Goal: Task Accomplishment & Management: Complete application form

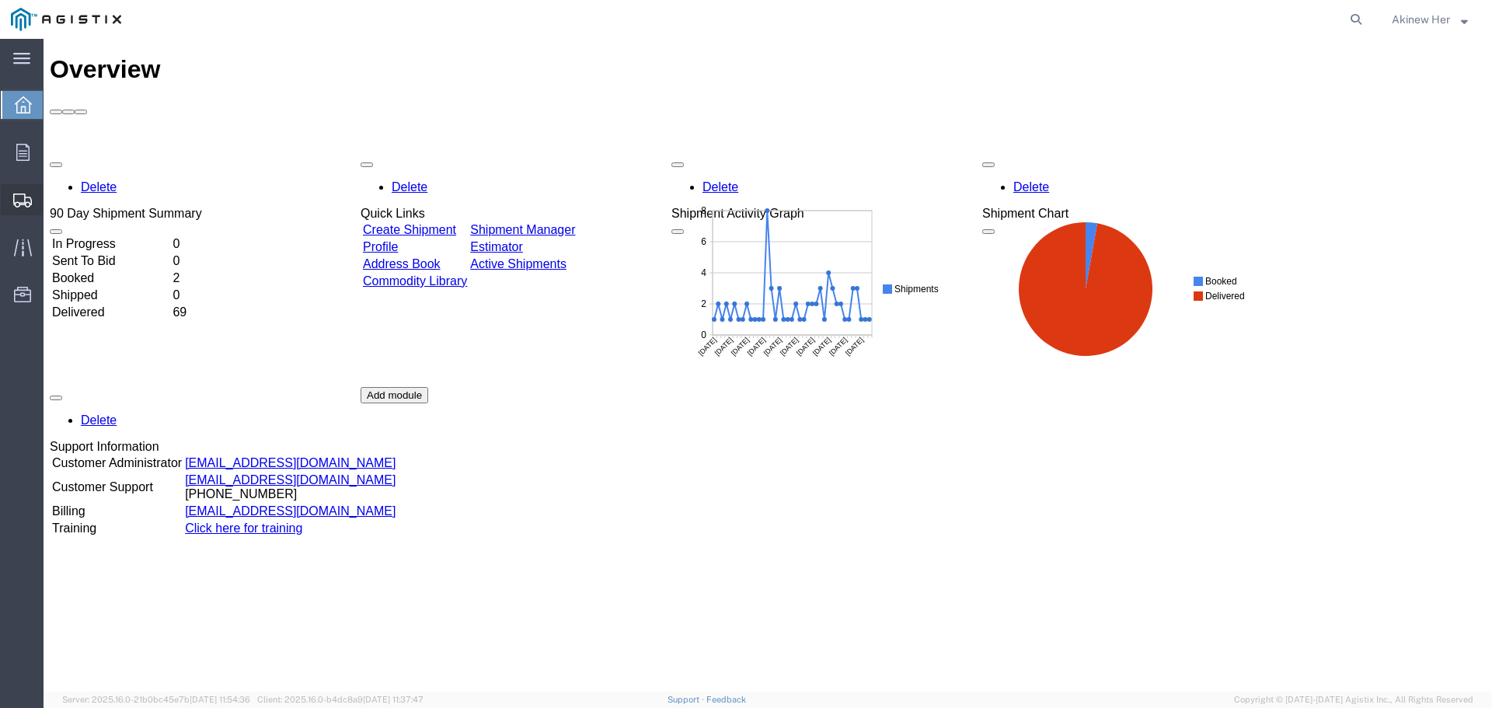
click at [0, 0] on span "Create Shipment" at bounding box center [0, 0] width 0 height 0
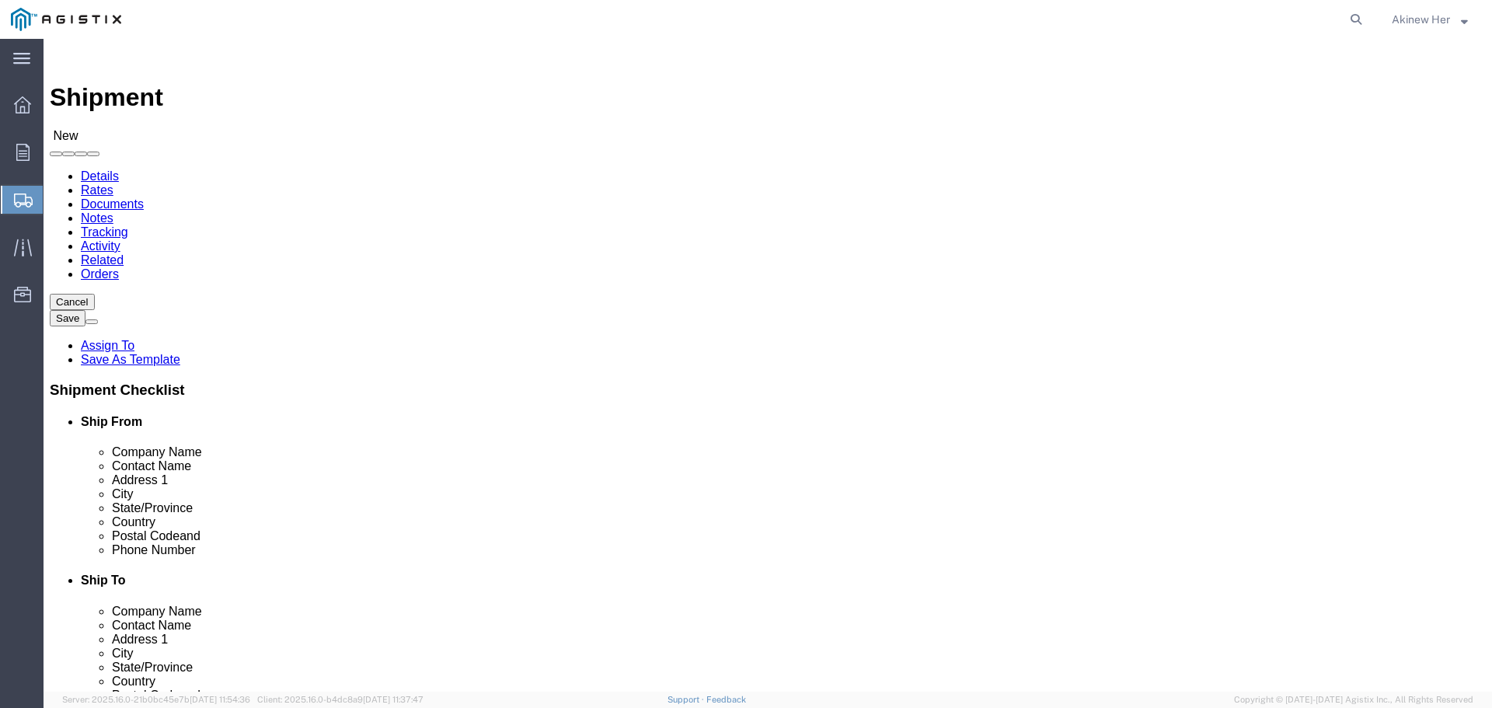
select select
click div "Account Select Graybar Electric Company Inc PG&E"
click select "Select Graybar Electric Company Inc PG&E"
select select "9596"
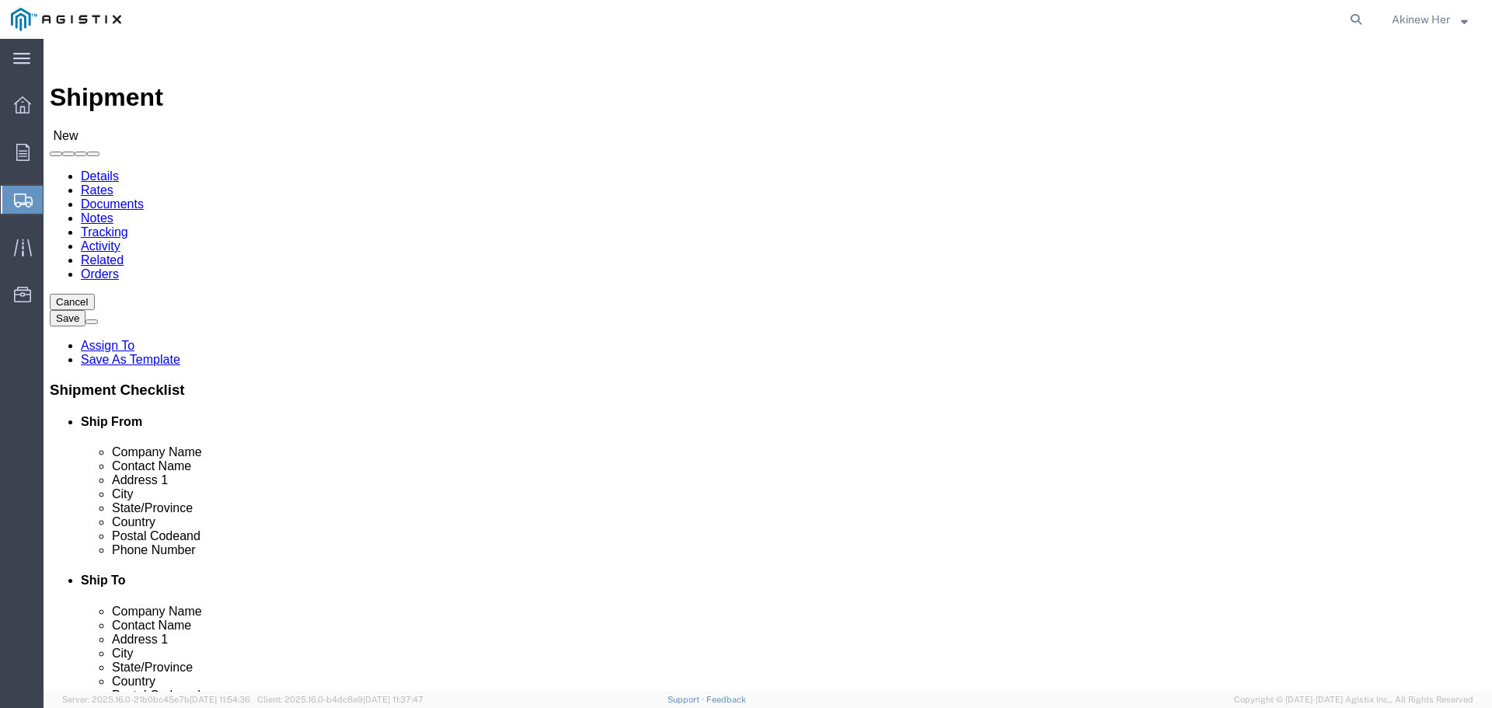
click select "Select Graybar Electric Company Inc PG&E"
select select
click select "Select"
select select "23082"
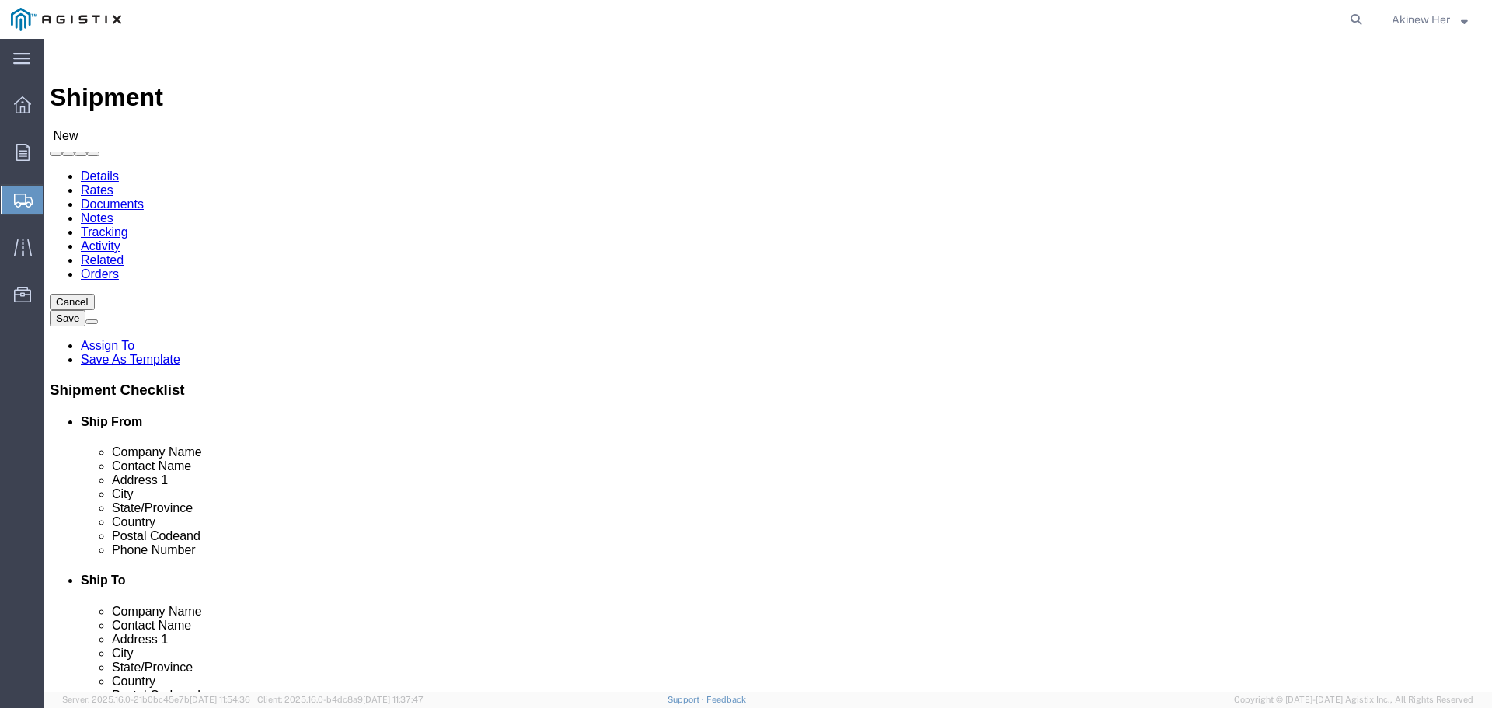
click select "Select All Others [GEOGRAPHIC_DATA] [GEOGRAPHIC_DATA] [GEOGRAPHIC_DATA] [GEOGRA…"
select select "MYPROFILE"
select select "CA"
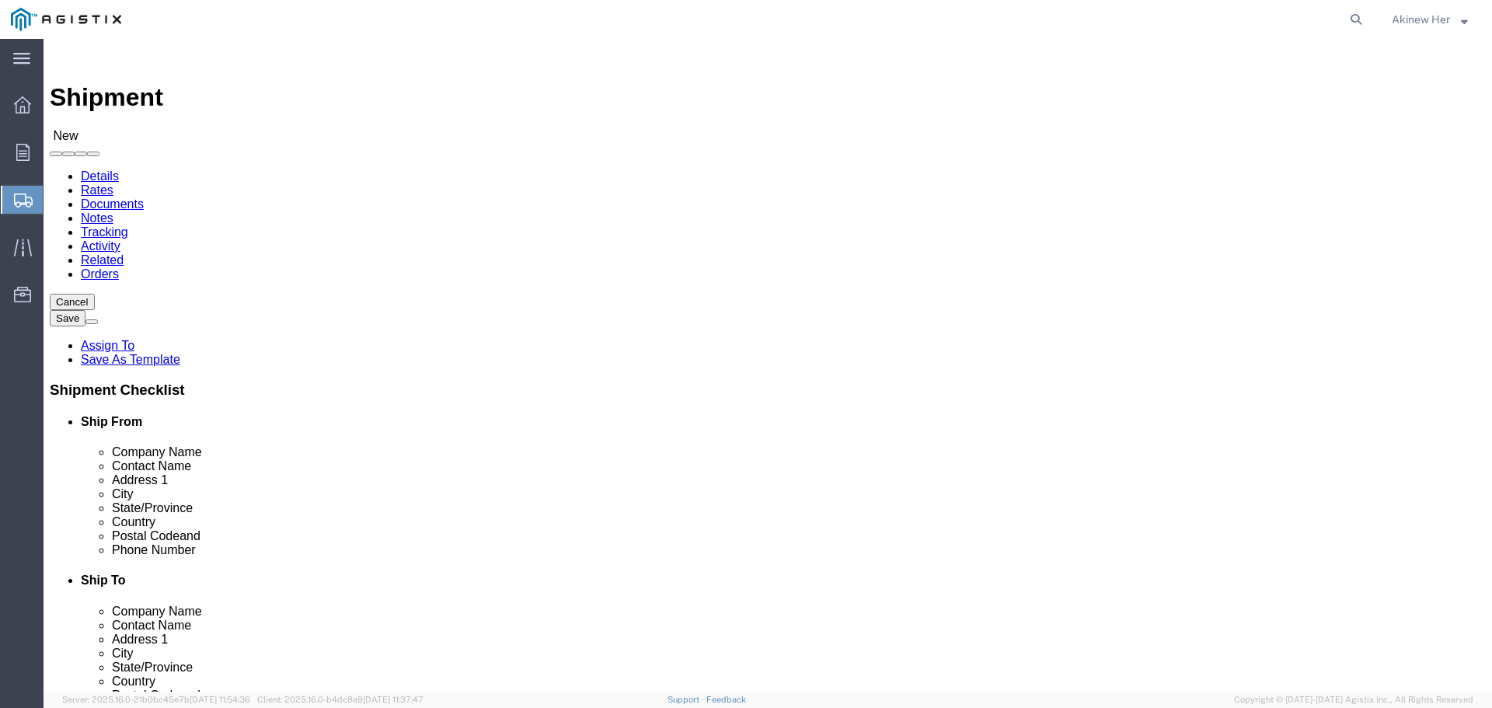
click input "text"
type input "PG&E"
type input "[PERSON_NAME]"
click input "PG&E"
type input "PG&E / CREDIT CARD TELECOM"
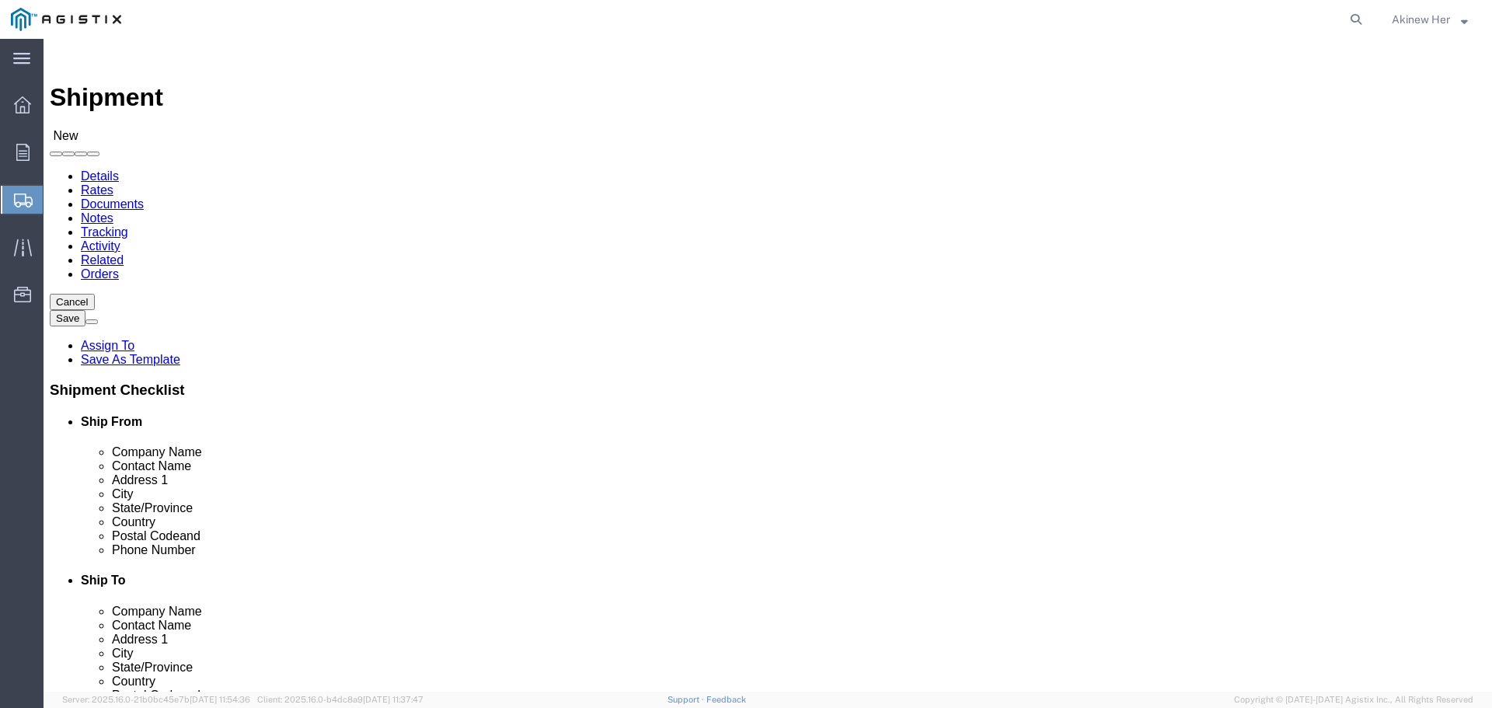
type input "356 E ALISAL"
type input "[PERSON_NAME]"
type input "C"
type input "CA"
type input "CAL"
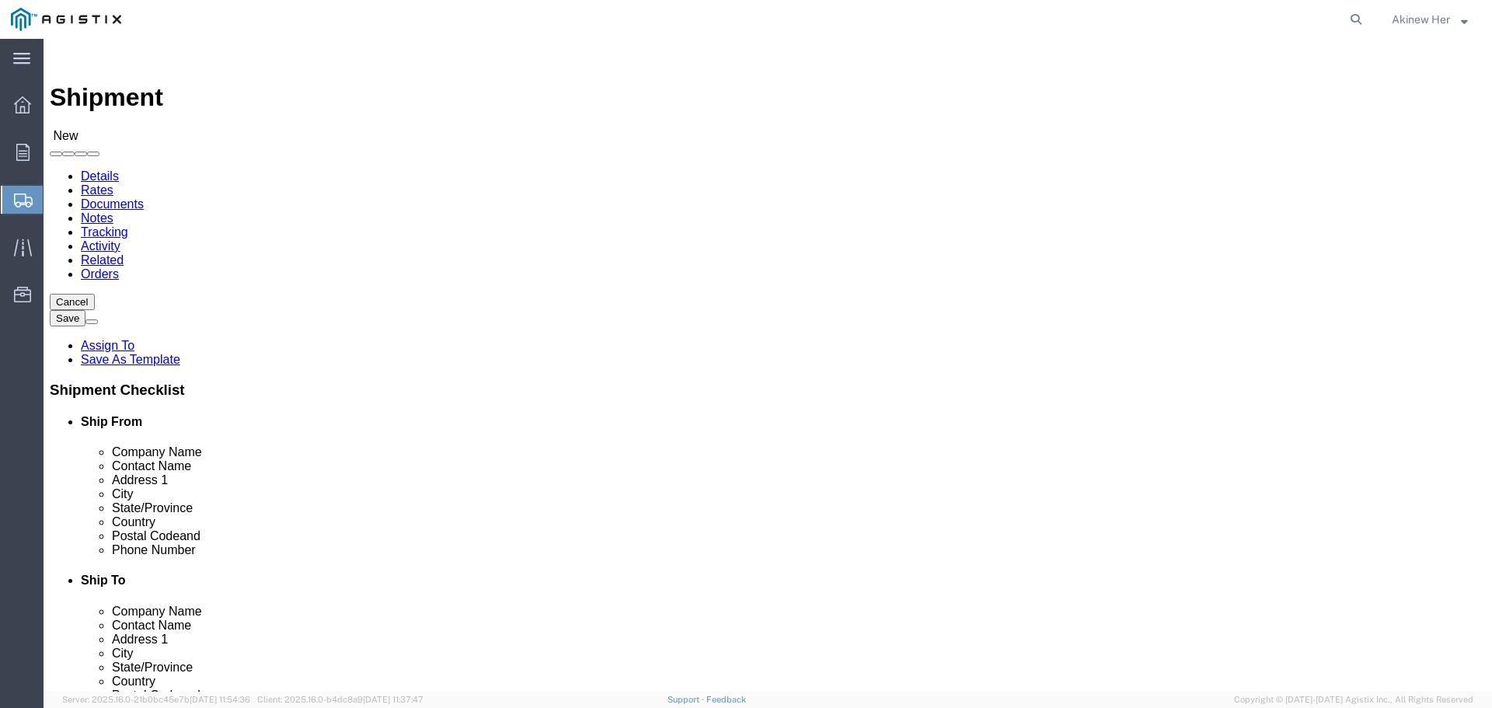
type input "+"
type input "93901"
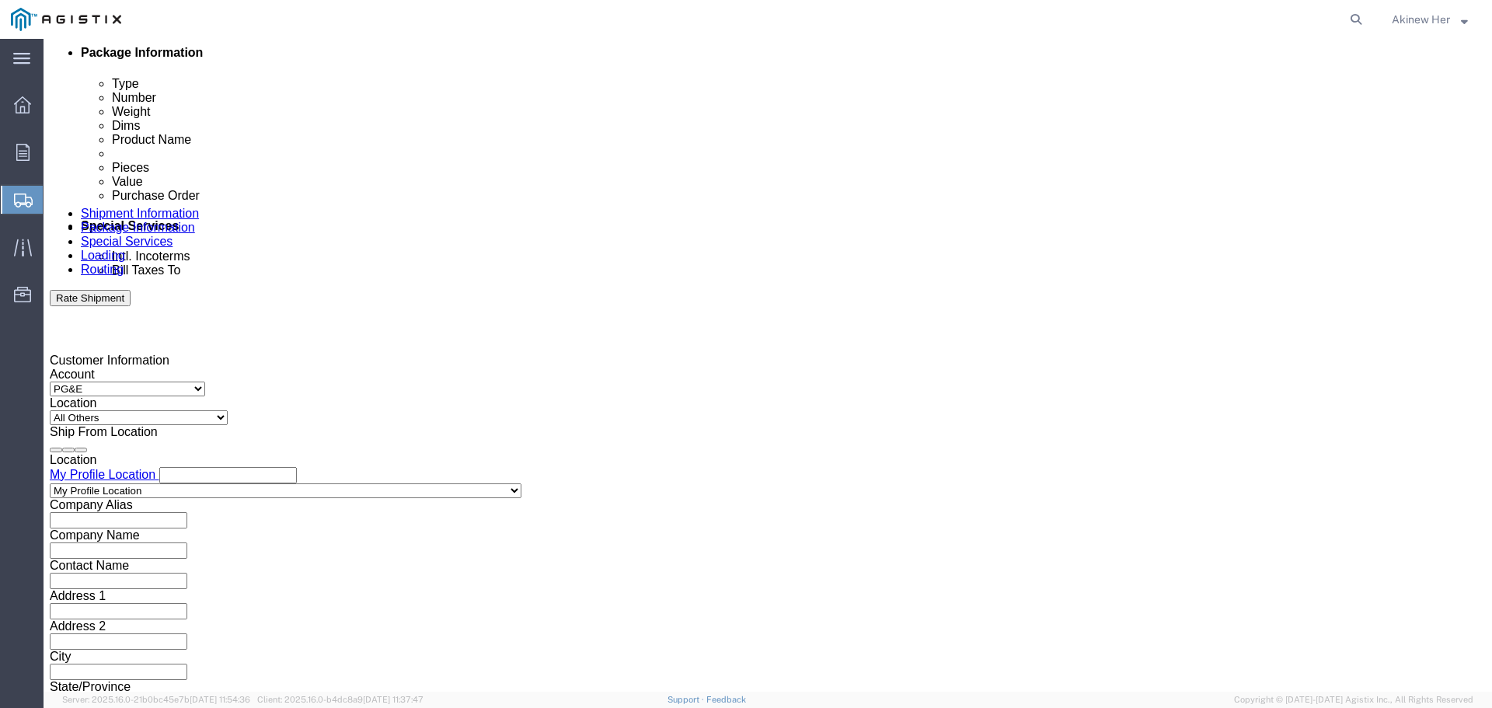
type input "18007435000"
click div "[DATE] 8:00 PM"
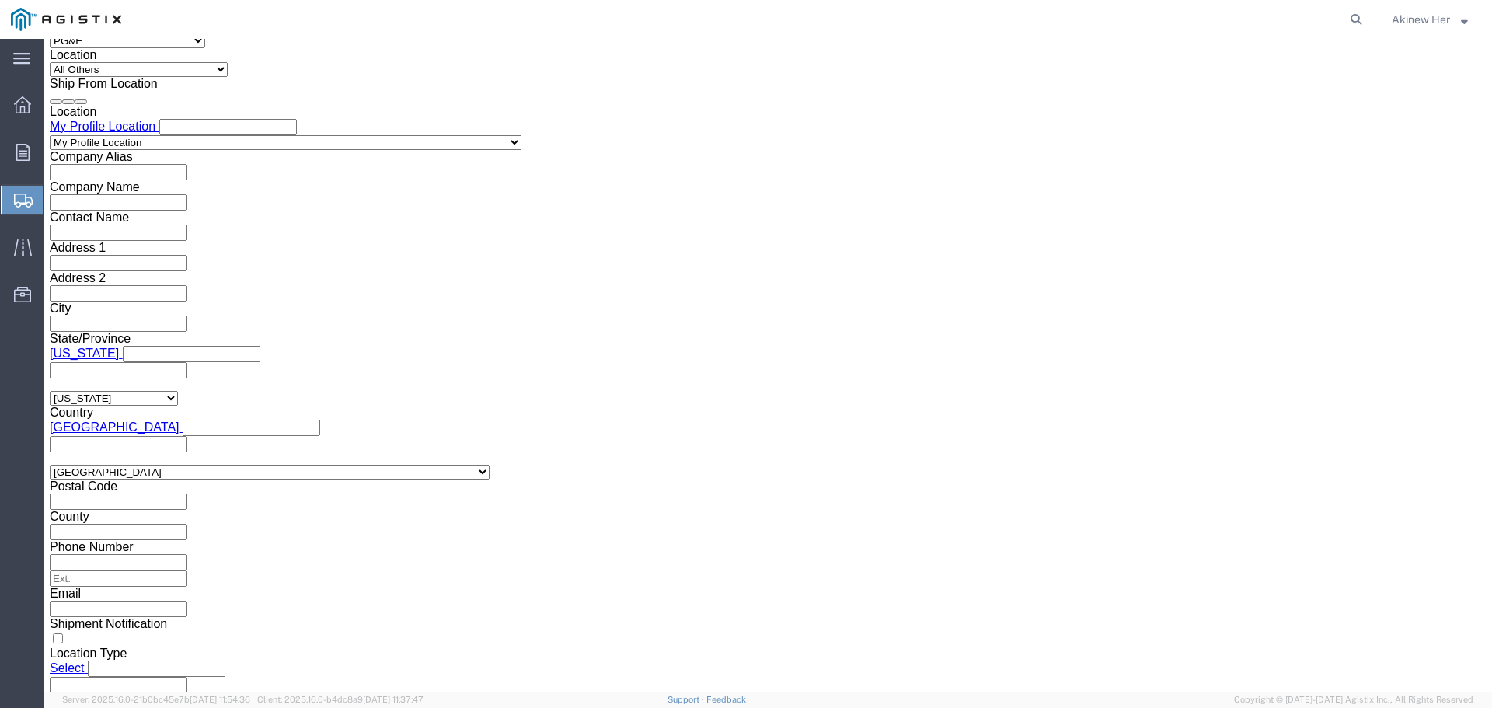
click input "8:00 PM"
type input "10:00 AM"
click button "Apply"
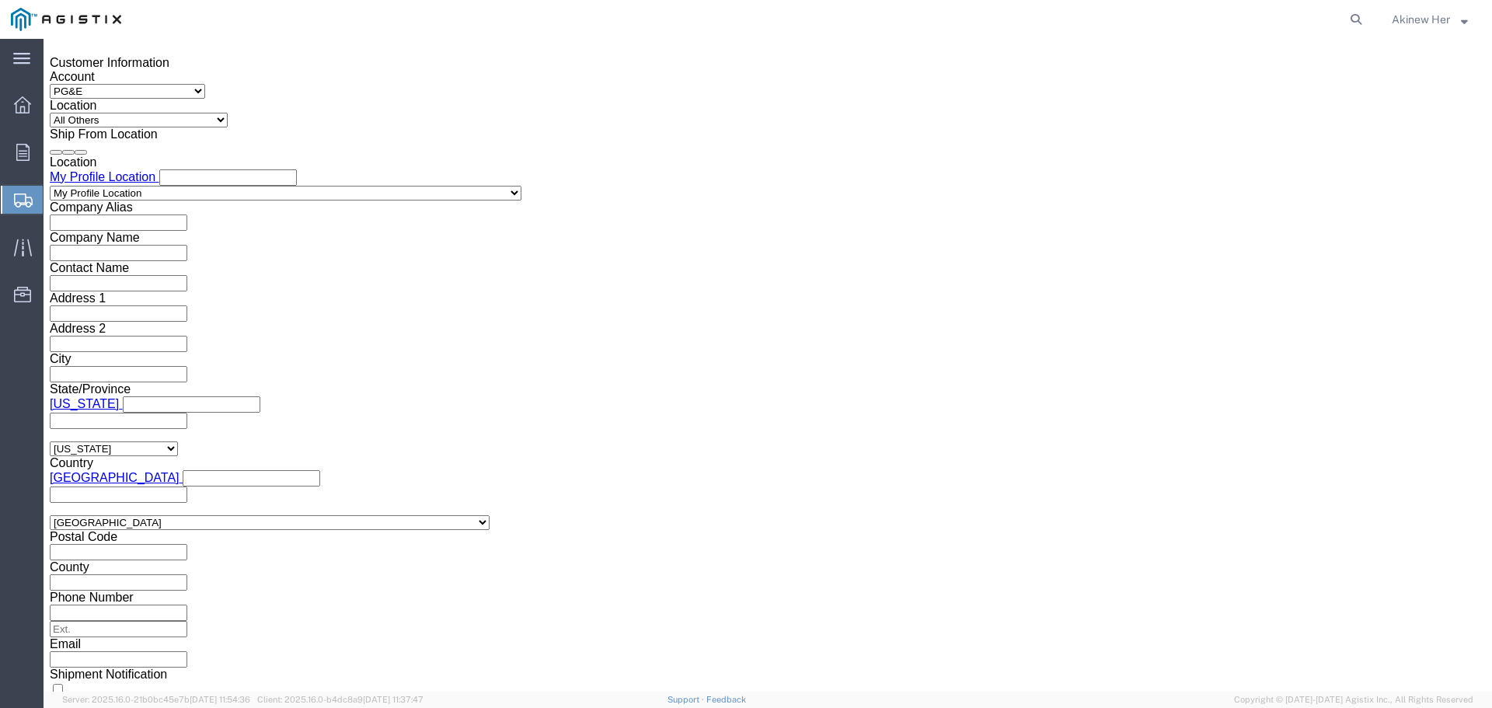
scroll to position [1060, 0]
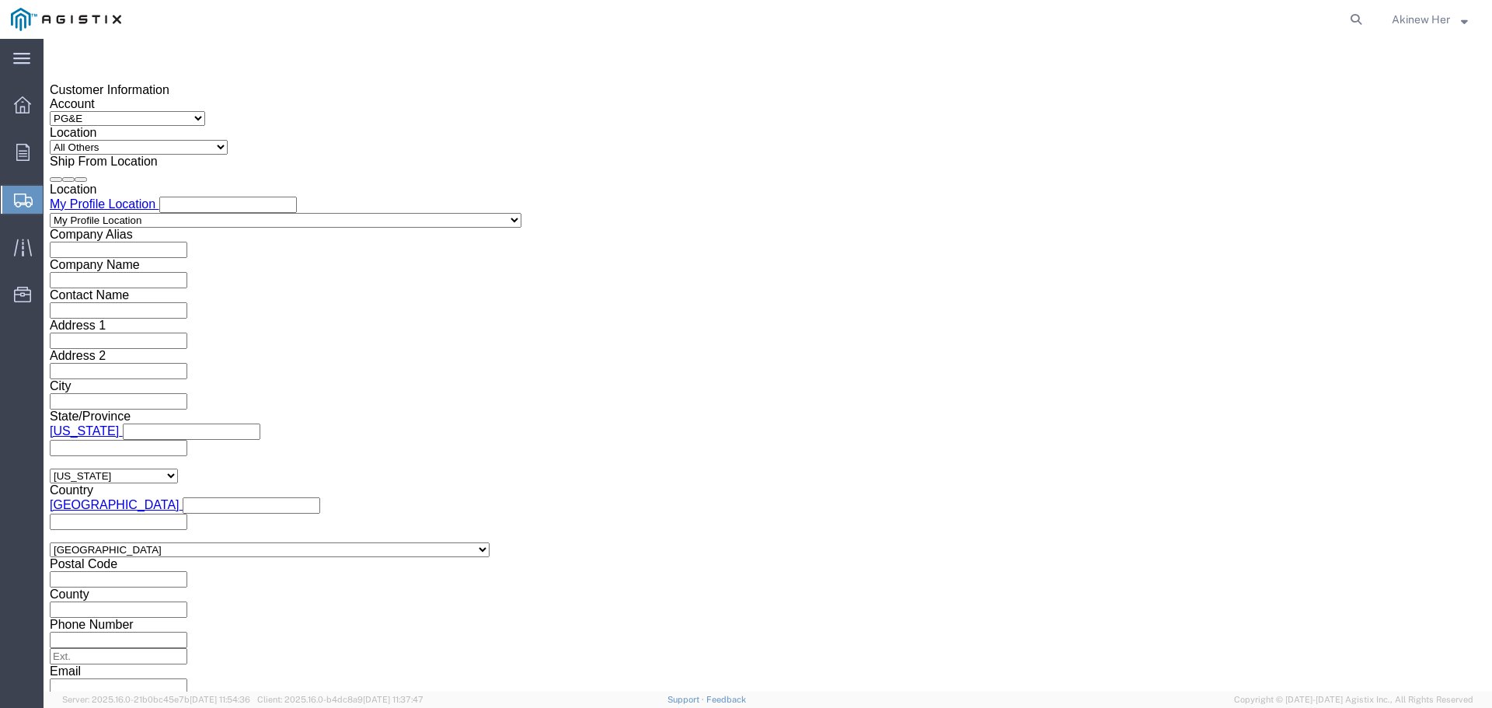
click div "[DATE] 11:00 AM"
type input "6:00 PM"
click button "Apply"
click div
click button "Apply"
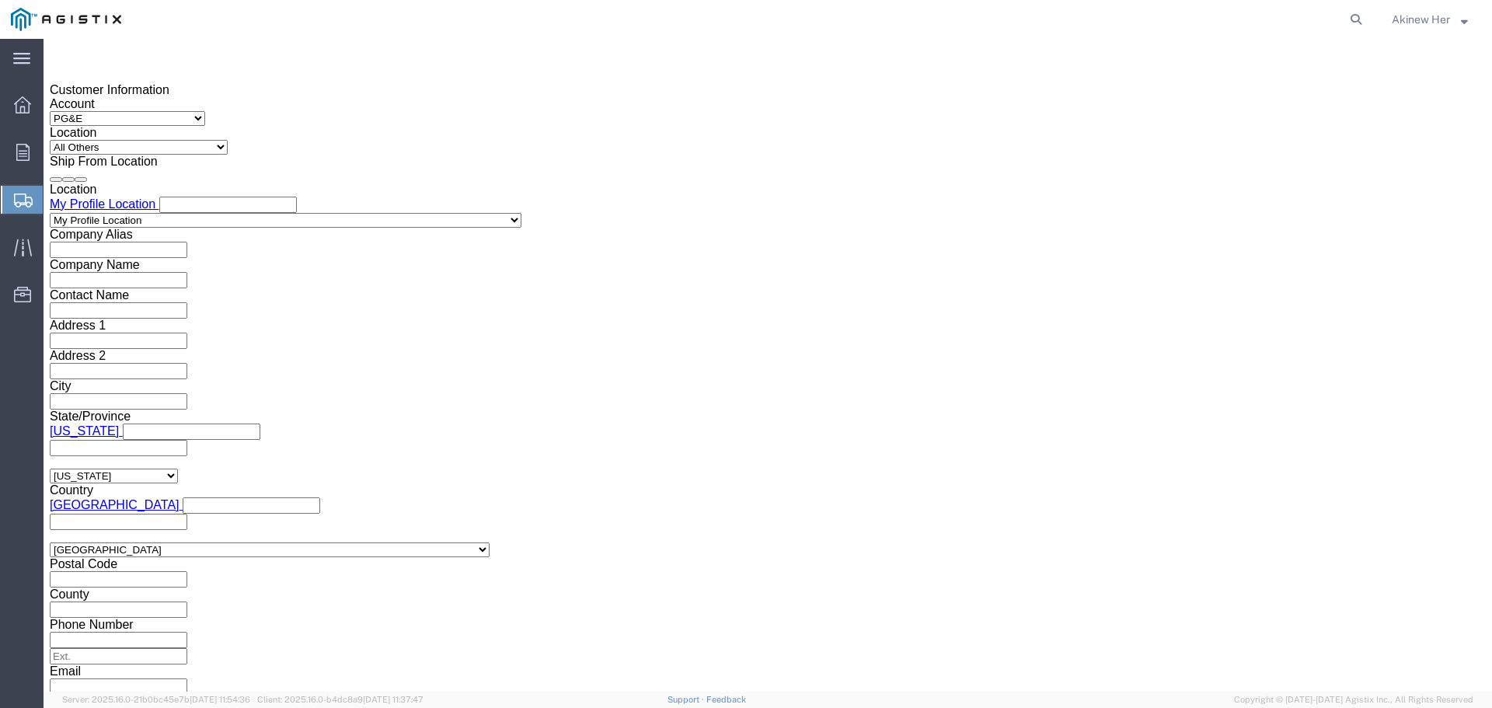
click div "[DATE] 7:00 PM"
type input "9:00 AM"
click button "Apply"
click div
type input "1:00 PM"
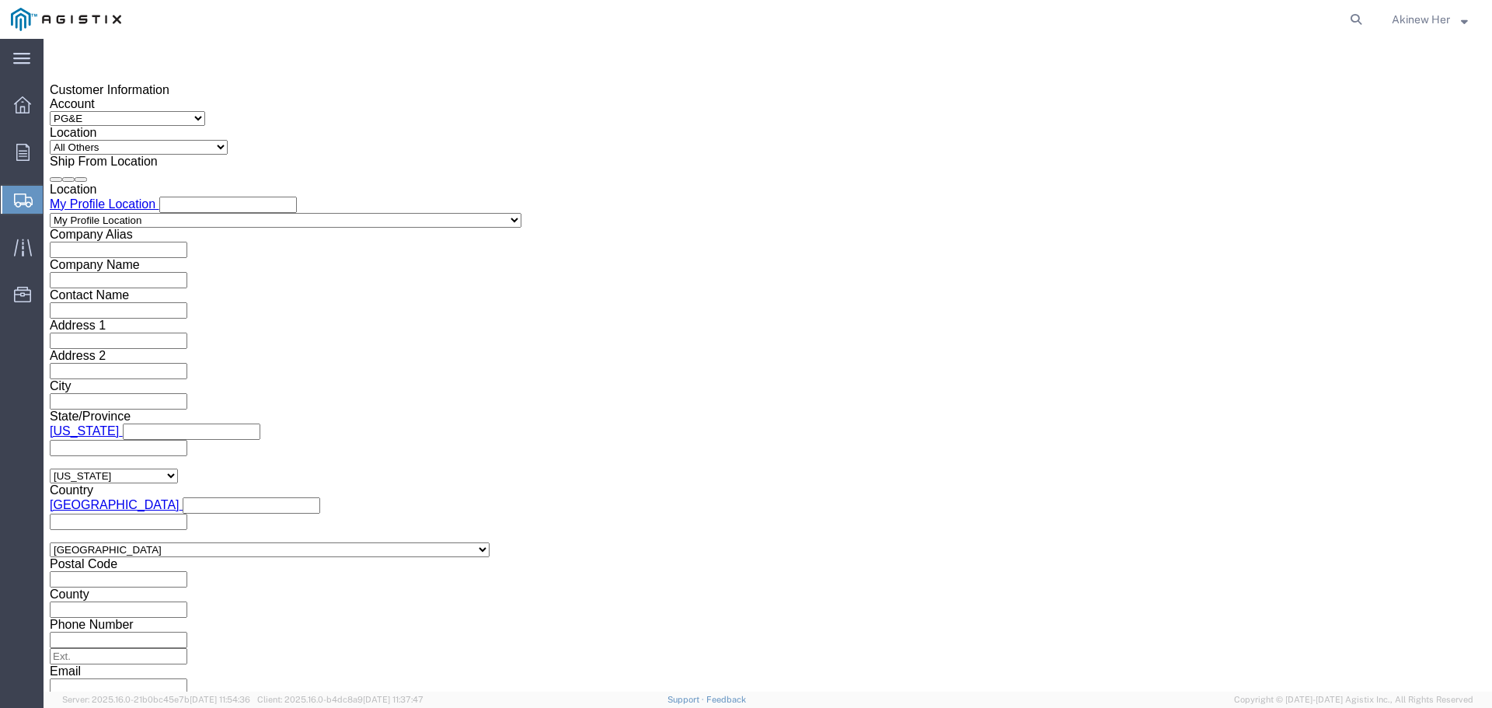
click button "Apply"
click input "text"
type input "B"
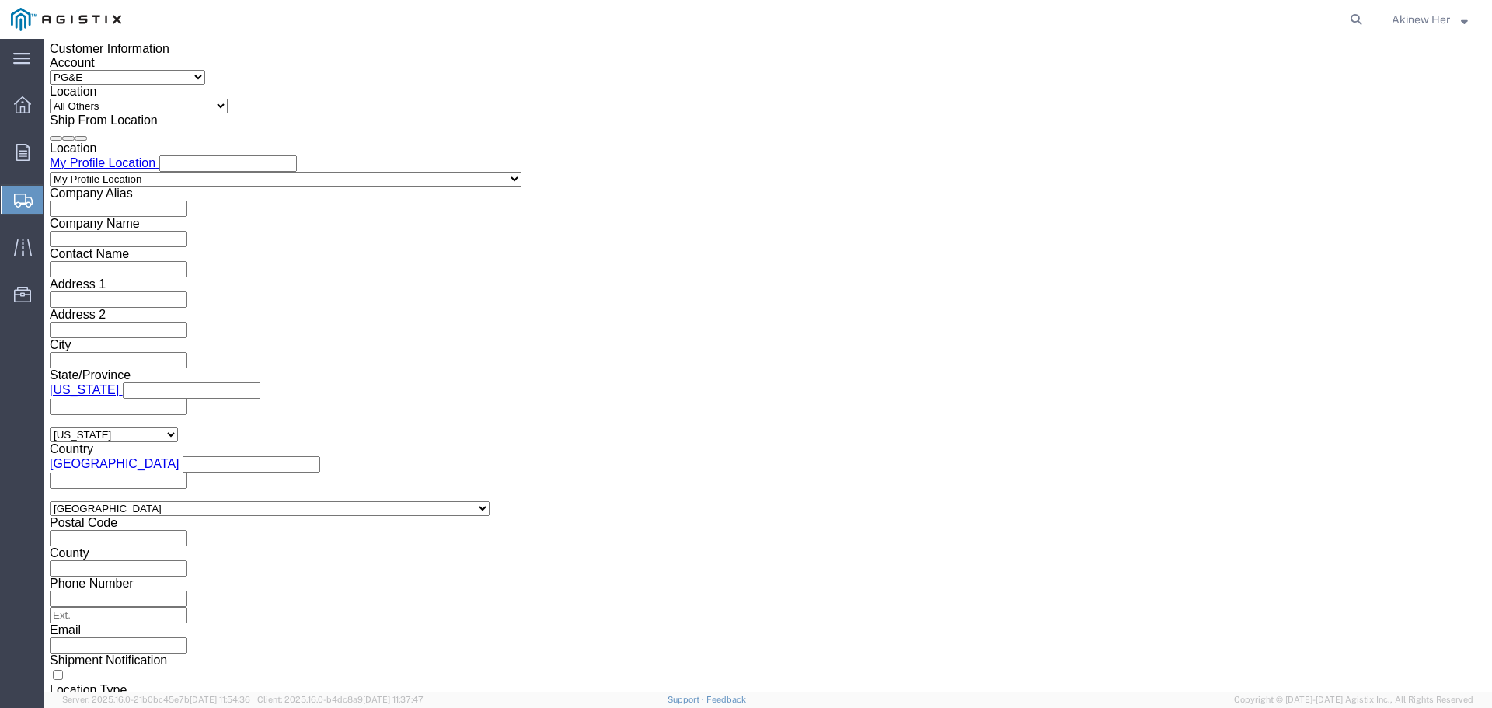
scroll to position [1137, 0]
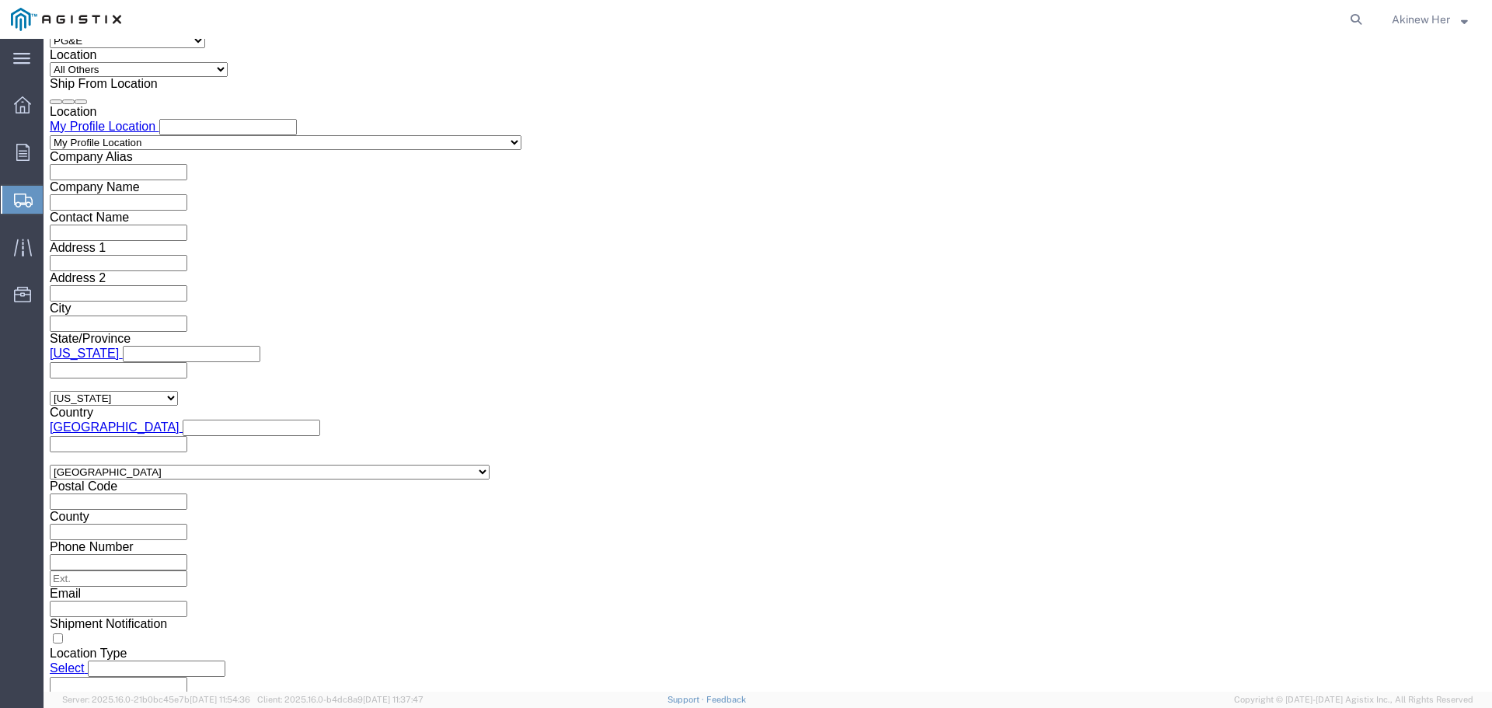
click button "Save"
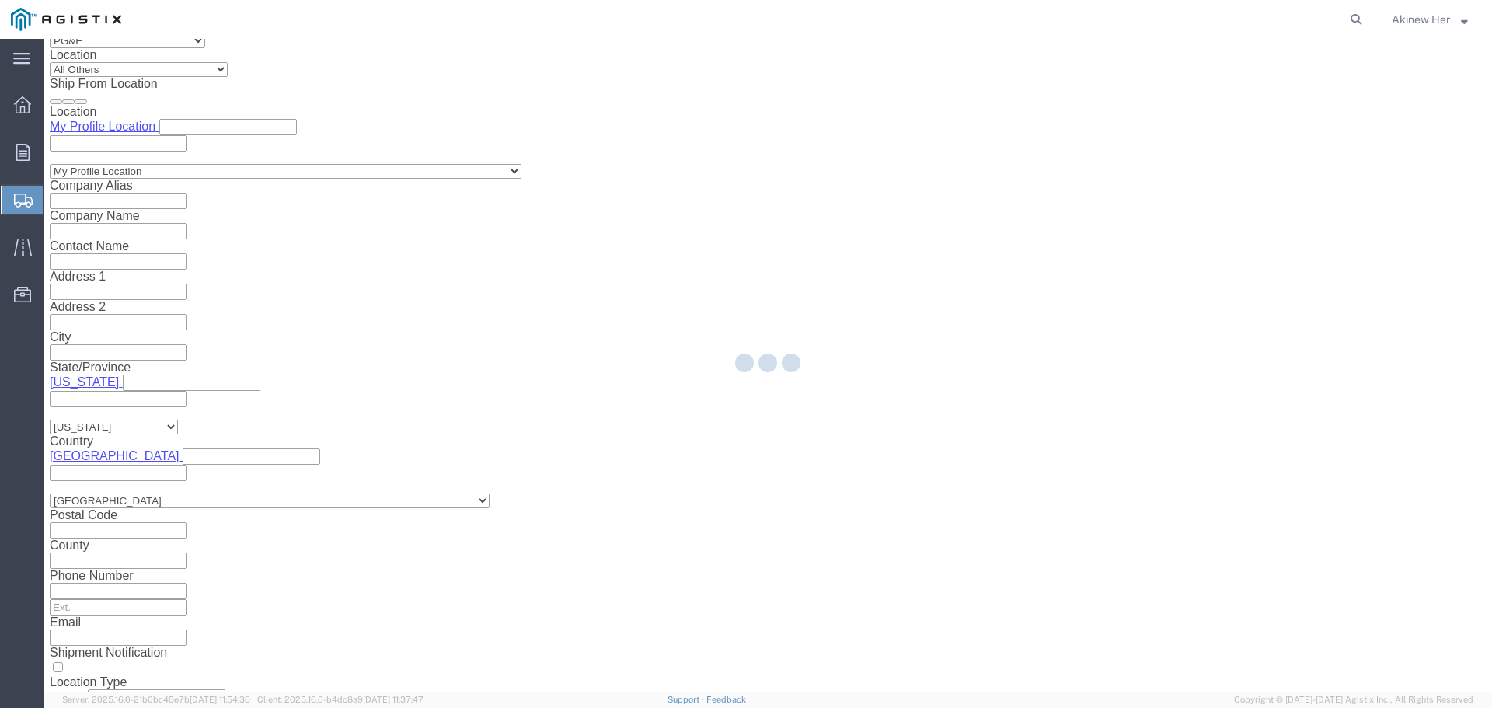
select select "21150"
select select "PURCHORD"
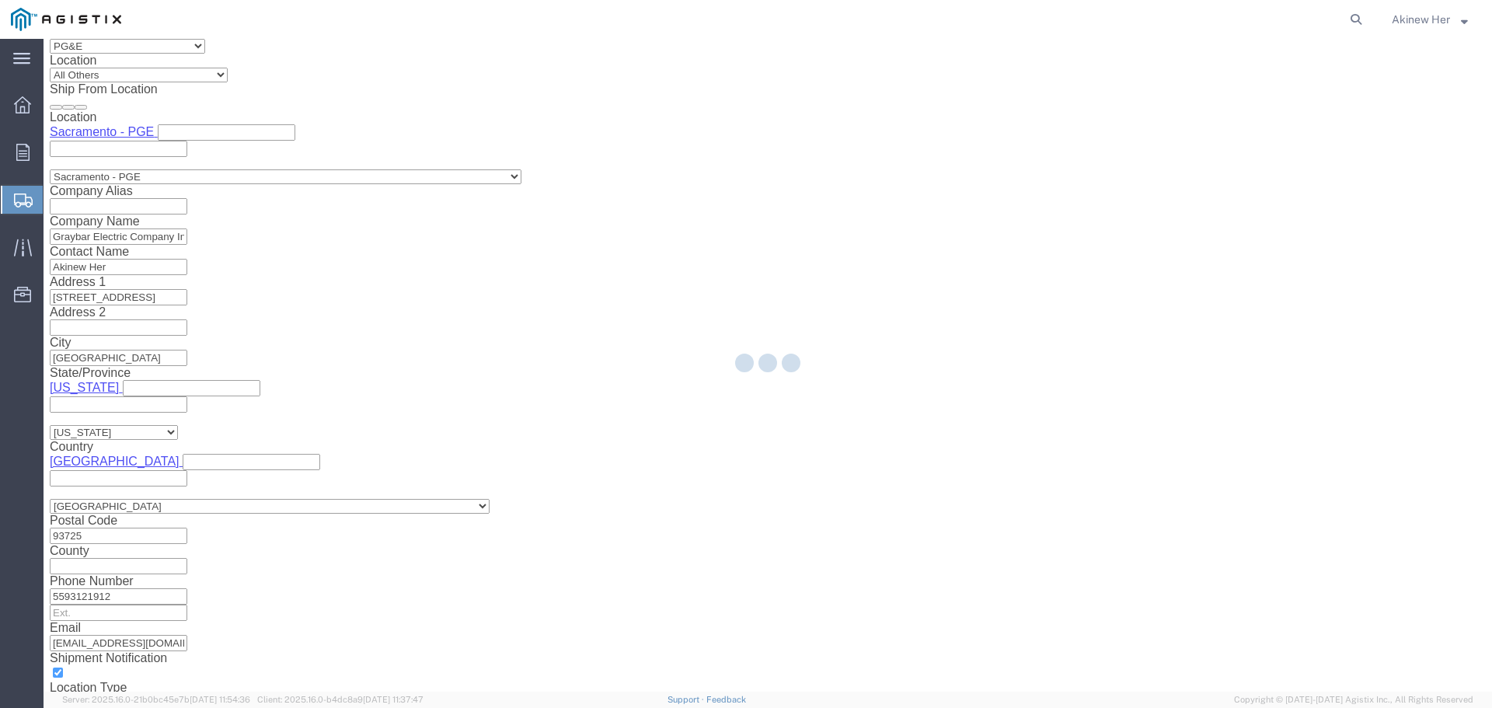
scroll to position [1055, 0]
